Goal: Task Accomplishment & Management: Use online tool/utility

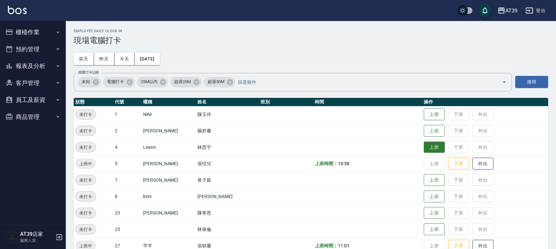
click at [424, 151] on button "上班" at bounding box center [434, 148] width 21 height 12
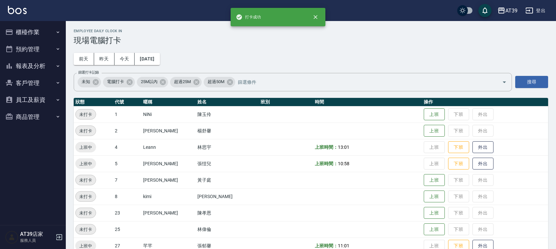
click at [244, 48] on div "Employee Daily Clock In 現場電腦打卡 前天 昨天 今天 2025/09/19 篩選打卡記錄 未知 電腦打卡 25M以內 超過25M 超…" at bounding box center [311, 191] width 490 height 340
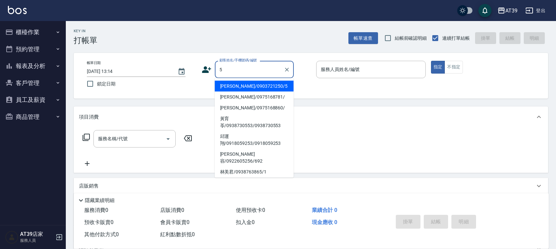
click at [250, 88] on li "Alan/0903721250/5" at bounding box center [254, 86] width 79 height 11
type input "Alan/0903721250/5"
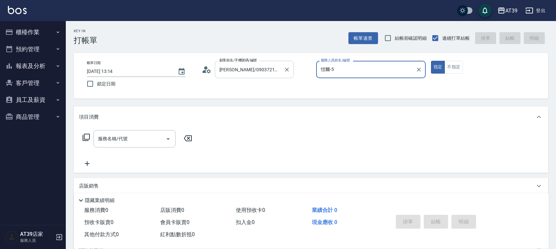
type input "愷爾-5"
click at [170, 139] on icon "Open" at bounding box center [168, 139] width 8 height 8
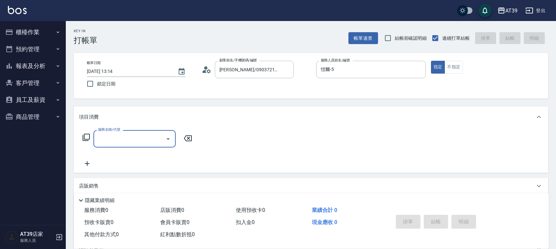
click at [147, 144] on input "服務名稱/代號" at bounding box center [129, 139] width 66 height 12
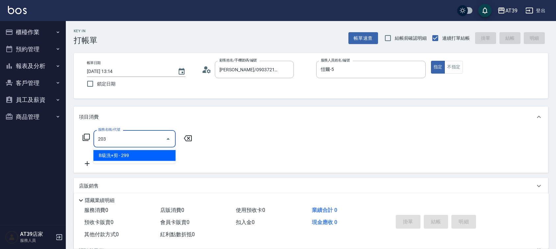
type input "B級洗+剪(203)"
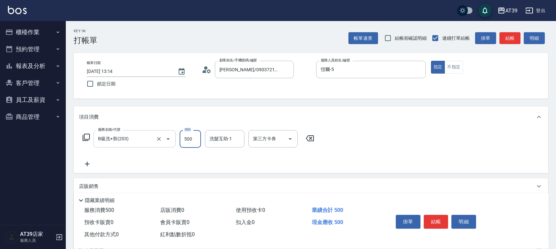
type input "500"
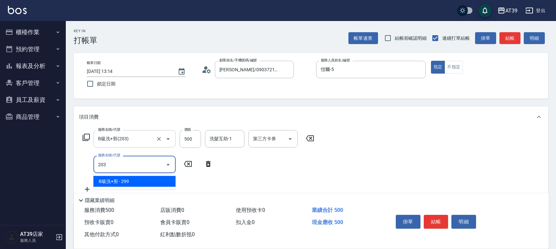
type input "B級洗+剪(203)"
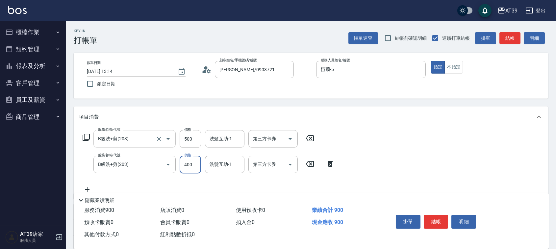
type input "400"
type input "芊芊-27"
